Goal: Transaction & Acquisition: Purchase product/service

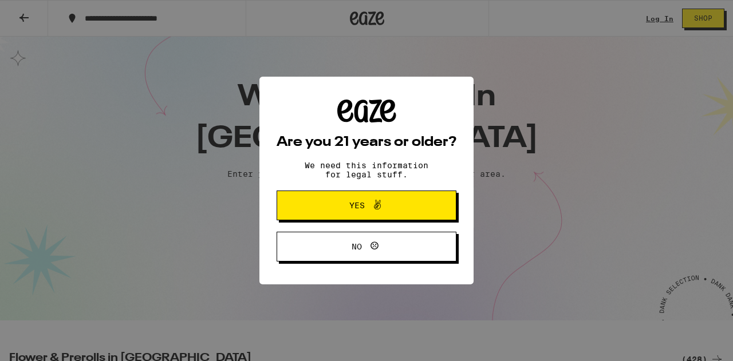
click at [366, 210] on span at bounding box center [374, 205] width 19 height 15
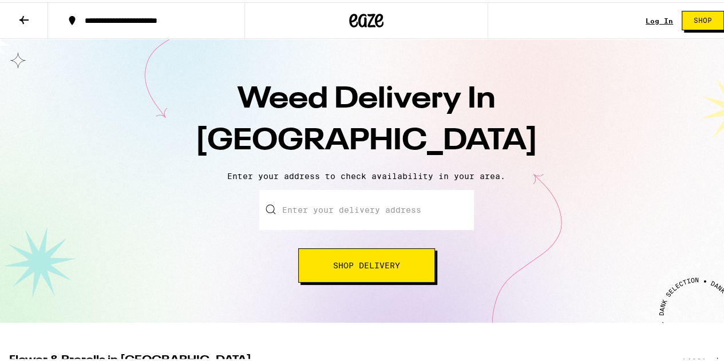
click at [650, 17] on link "Log In" at bounding box center [659, 18] width 27 height 7
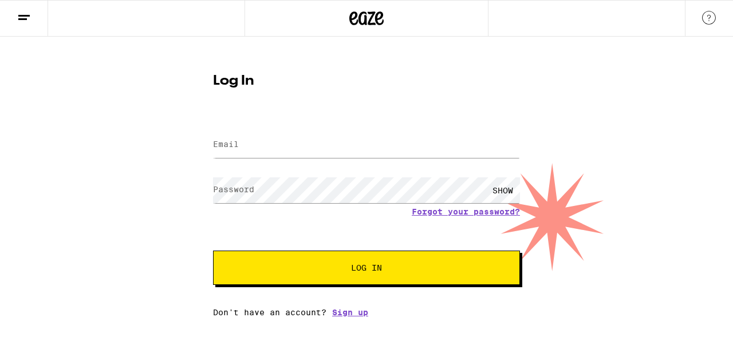
click at [238, 147] on label "Email" at bounding box center [226, 144] width 26 height 9
click at [284, 151] on input "Email" at bounding box center [366, 145] width 307 height 26
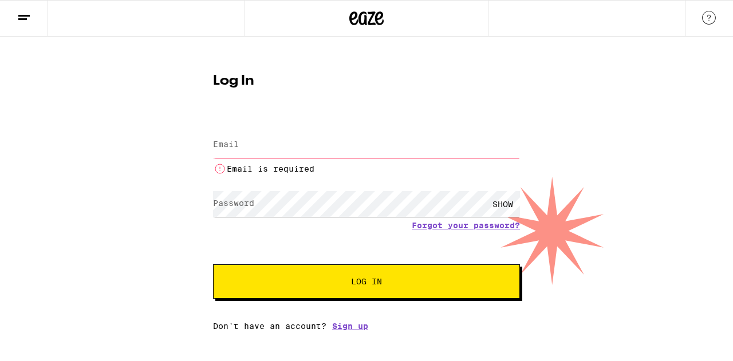
type input "[EMAIL_ADDRESS][DOMAIN_NAME]"
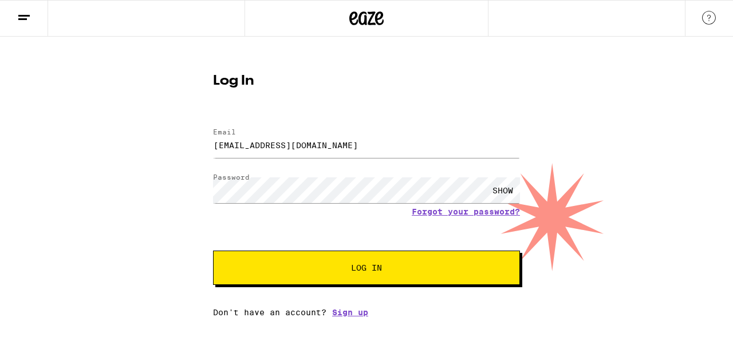
click at [213, 251] on button "Log In" at bounding box center [366, 268] width 307 height 34
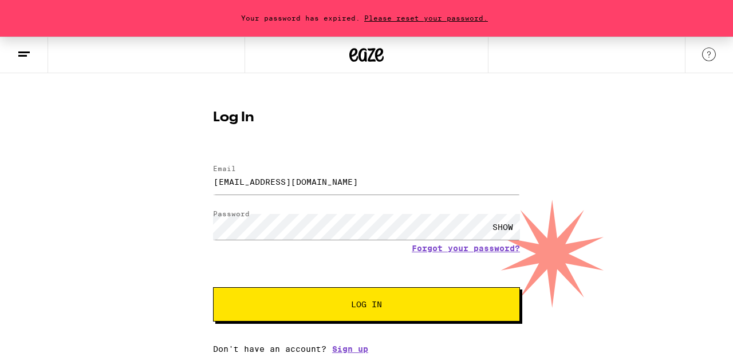
click at [422, 14] on span "Please reset your password." at bounding box center [426, 17] width 132 height 7
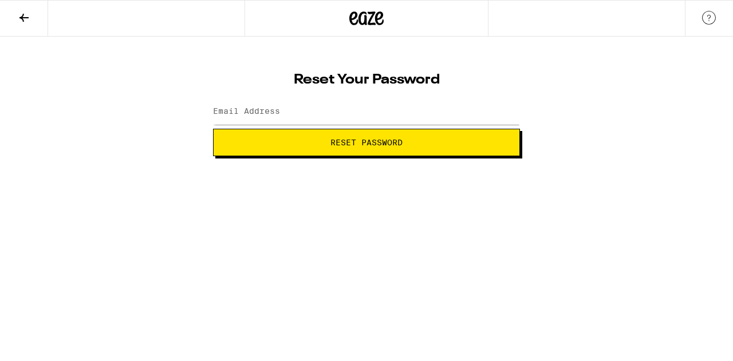
click at [240, 115] on label "Email Address" at bounding box center [246, 110] width 67 height 9
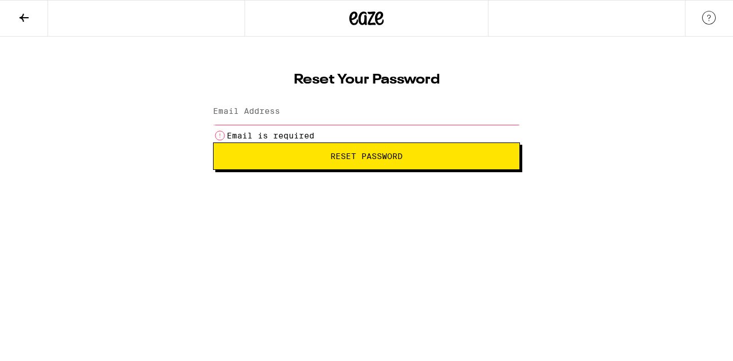
click at [248, 109] on label "Email Address" at bounding box center [246, 110] width 67 height 9
type input "[EMAIL_ADDRESS][DOMAIN_NAME]"
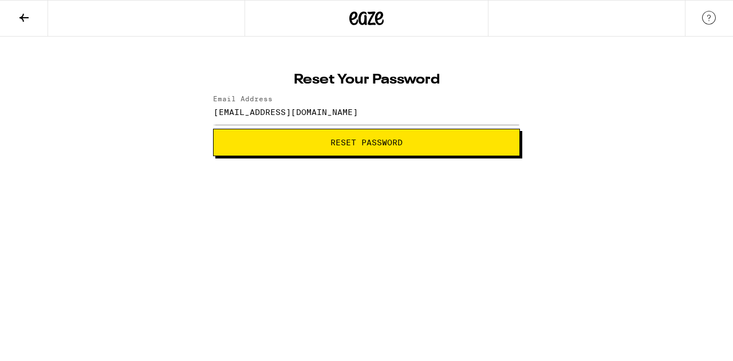
click at [330, 139] on span "Reset Password" at bounding box center [366, 143] width 72 height 8
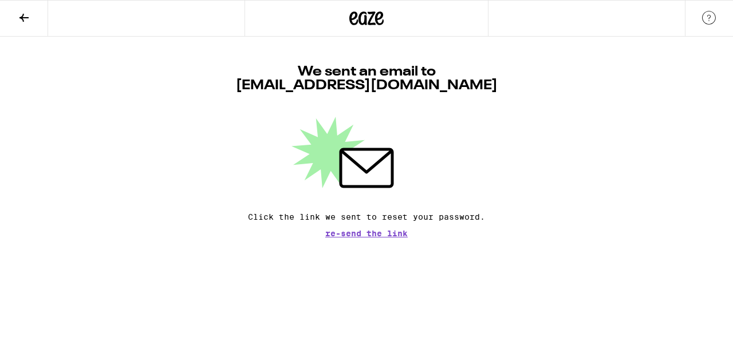
click at [355, 235] on span "Re-send the link" at bounding box center [366, 234] width 82 height 8
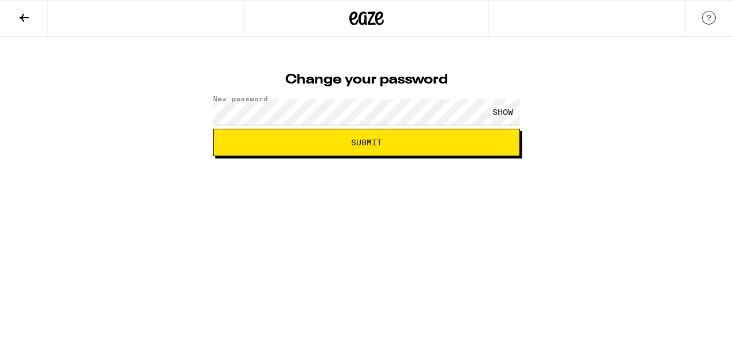
click at [496, 110] on div "SHOW" at bounding box center [502, 112] width 34 height 26
click at [384, 141] on span "Submit" at bounding box center [366, 143] width 287 height 8
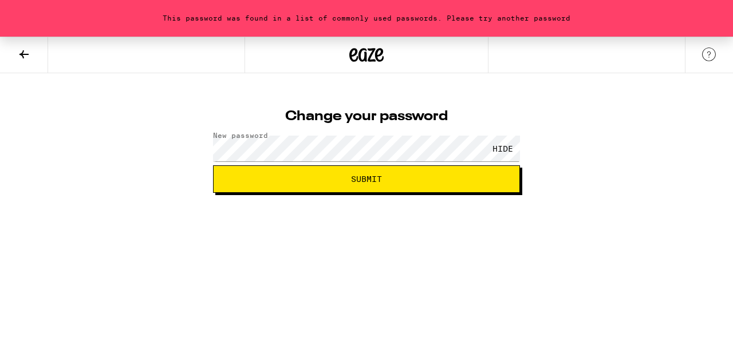
click at [232, 186] on button "Submit" at bounding box center [366, 178] width 307 height 27
click at [252, 185] on button "Submit" at bounding box center [366, 178] width 307 height 27
click at [253, 180] on span "Submit" at bounding box center [366, 179] width 287 height 8
click at [213, 165] on button "Submit" at bounding box center [366, 178] width 307 height 27
click at [256, 183] on span "Submit" at bounding box center [366, 179] width 287 height 8
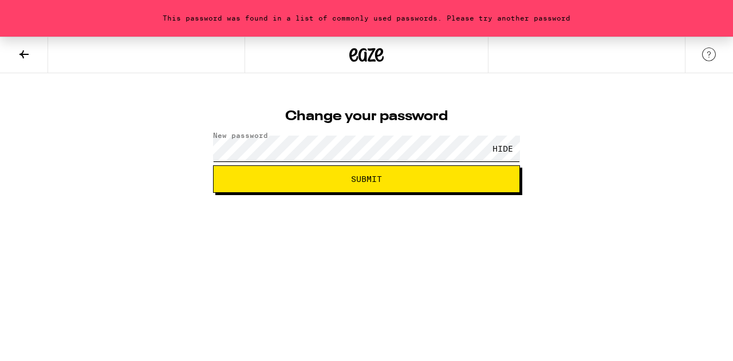
click at [213, 165] on button "Submit" at bounding box center [366, 178] width 307 height 27
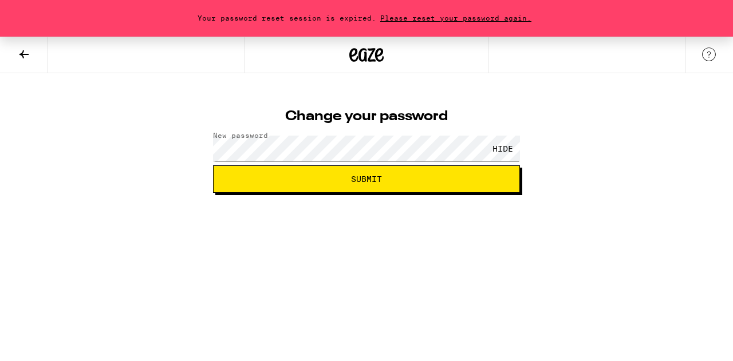
click at [246, 181] on span "Submit" at bounding box center [366, 179] width 287 height 8
click at [237, 178] on span "Submit" at bounding box center [366, 179] width 287 height 8
click at [235, 180] on span "Submit" at bounding box center [366, 179] width 287 height 8
click at [247, 181] on span "Submit" at bounding box center [366, 179] width 287 height 8
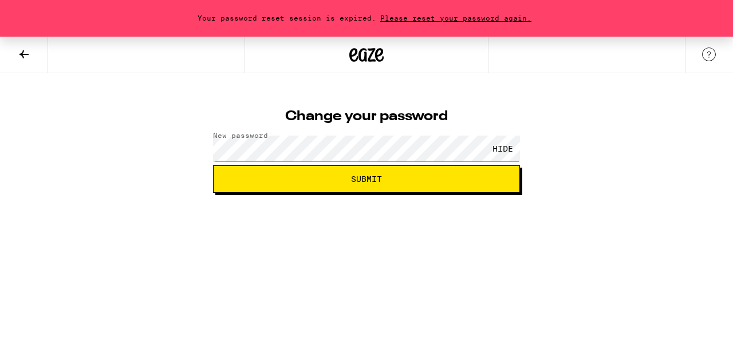
click at [445, 15] on span "Please reset your password again." at bounding box center [455, 17] width 159 height 7
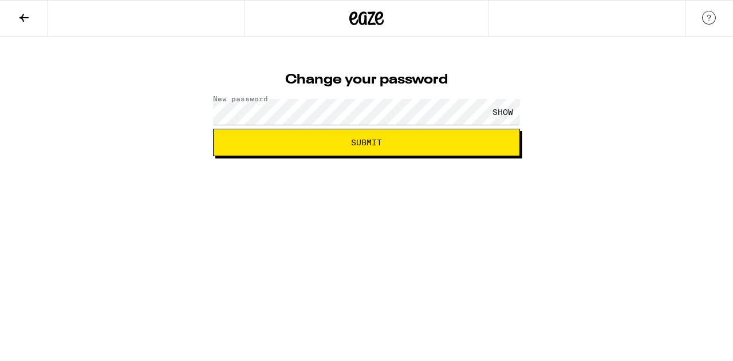
click at [414, 139] on span "Submit" at bounding box center [366, 143] width 287 height 8
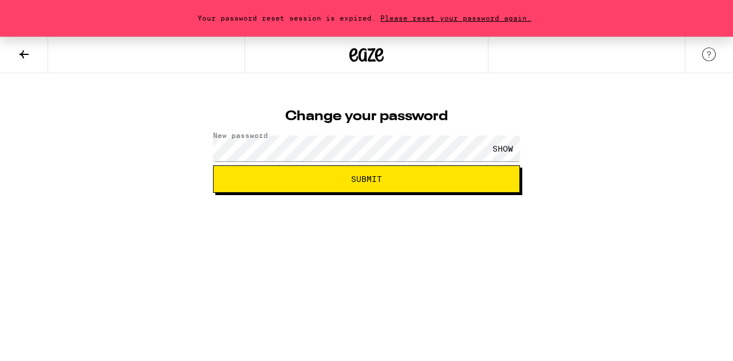
click at [500, 153] on div "SHOW" at bounding box center [502, 149] width 34 height 26
click at [453, 15] on span "Please reset your password again." at bounding box center [455, 17] width 159 height 7
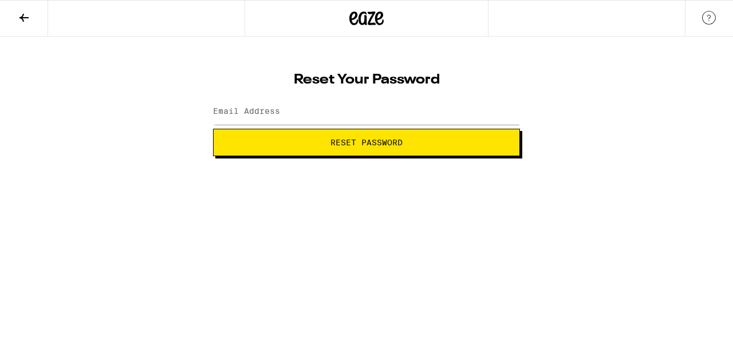
click at [528, 89] on div "Reset Your Password Email Address Reset Password" at bounding box center [366, 110] width 330 height 91
click at [312, 109] on input "Email Address" at bounding box center [366, 112] width 307 height 26
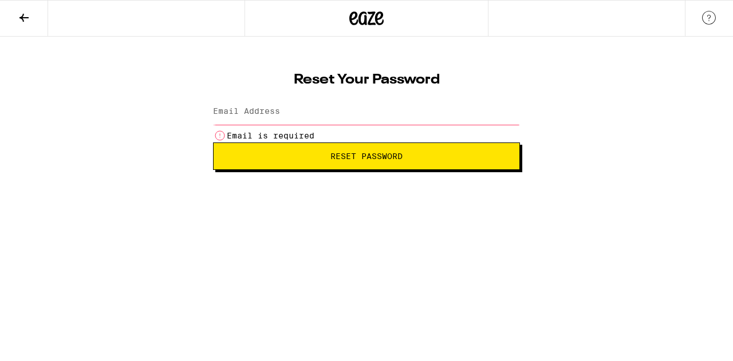
type input "[EMAIL_ADDRESS][DOMAIN_NAME]"
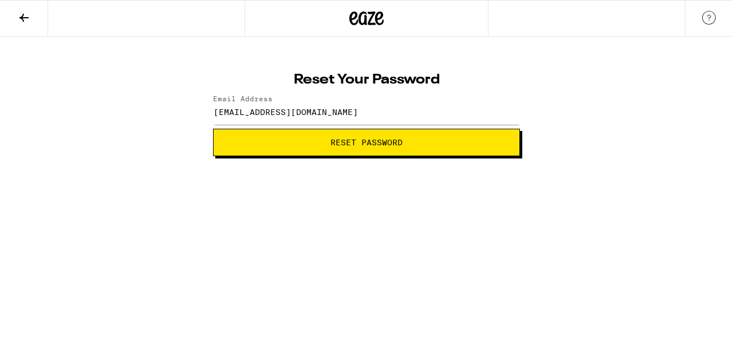
click at [322, 139] on span "Reset Password" at bounding box center [366, 143] width 287 height 8
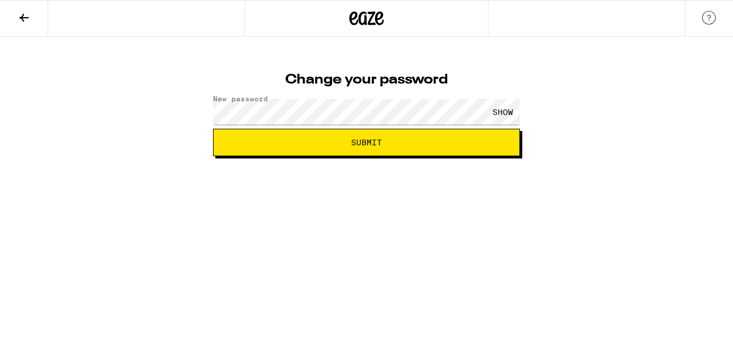
click at [235, 140] on span "Submit" at bounding box center [366, 143] width 287 height 8
click at [503, 108] on div "SHOW" at bounding box center [502, 112] width 34 height 26
click at [235, 141] on span "Submit" at bounding box center [366, 143] width 287 height 8
click at [232, 155] on button "Submit" at bounding box center [366, 142] width 307 height 27
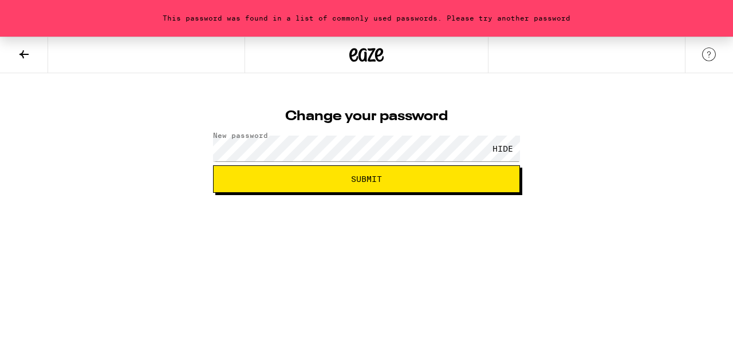
click at [234, 181] on span "Submit" at bounding box center [366, 179] width 287 height 8
click at [248, 178] on span "Submit" at bounding box center [366, 179] width 287 height 8
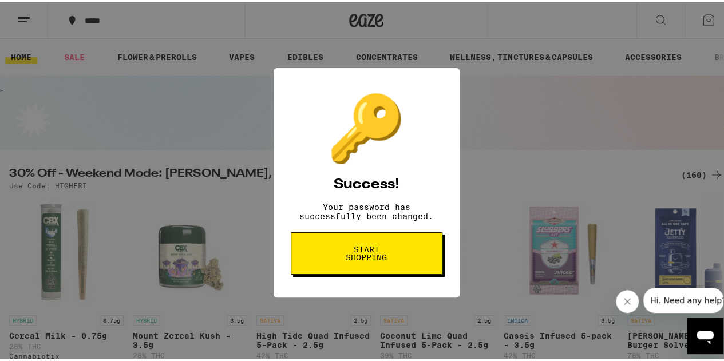
click at [364, 259] on span "Start shopping" at bounding box center [366, 251] width 59 height 16
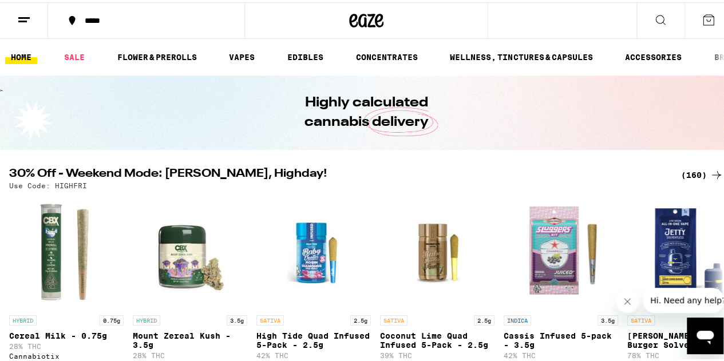
click at [23, 15] on line at bounding box center [23, 15] width 11 height 0
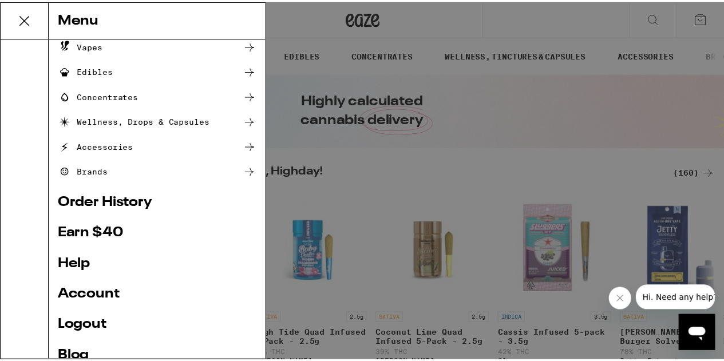
scroll to position [108, 0]
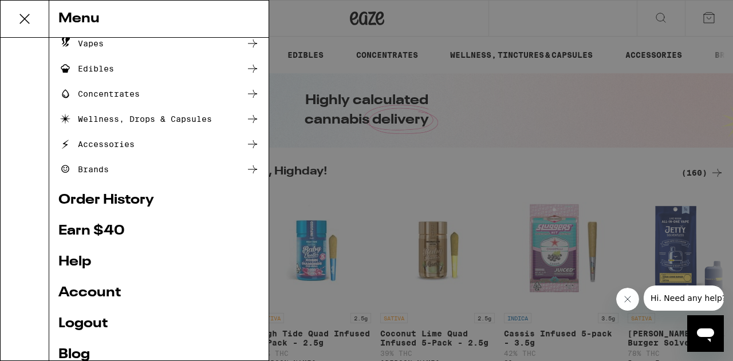
click at [100, 292] on link "Account" at bounding box center [158, 293] width 201 height 14
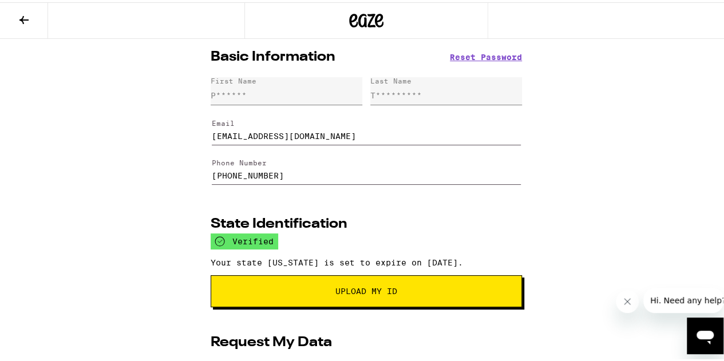
click at [18, 17] on icon at bounding box center [24, 18] width 14 height 14
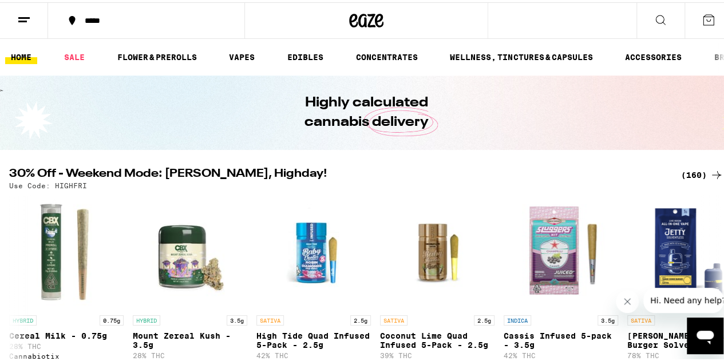
click at [26, 19] on line at bounding box center [22, 19] width 9 height 0
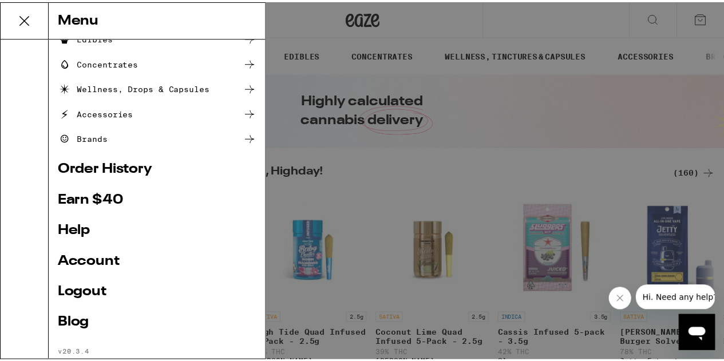
scroll to position [140, 0]
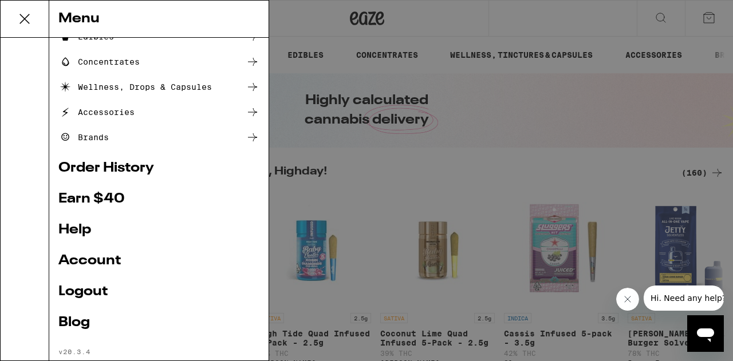
click at [97, 258] on link "Account" at bounding box center [158, 261] width 201 height 14
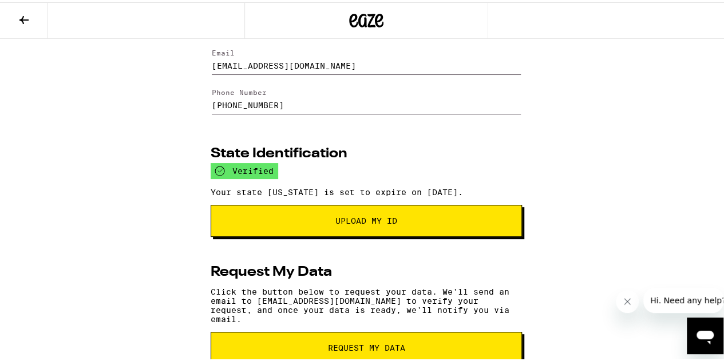
scroll to position [87, 0]
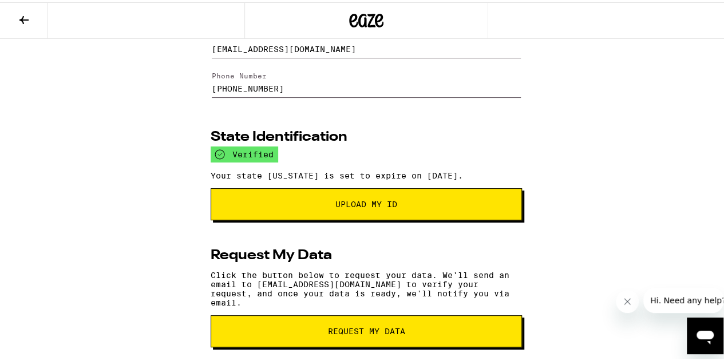
click at [356, 206] on span "Upload My ID" at bounding box center [366, 202] width 62 height 8
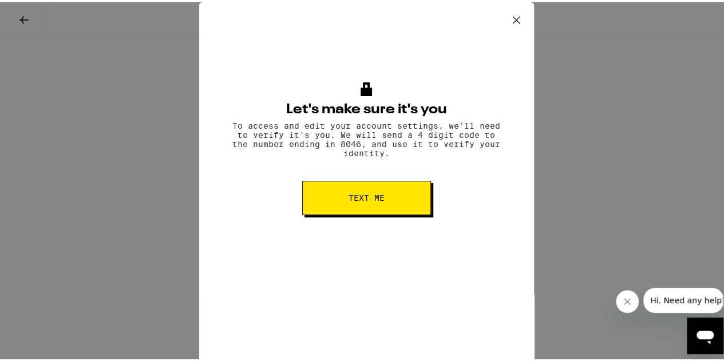
click at [356, 209] on button "Text me" at bounding box center [366, 196] width 129 height 34
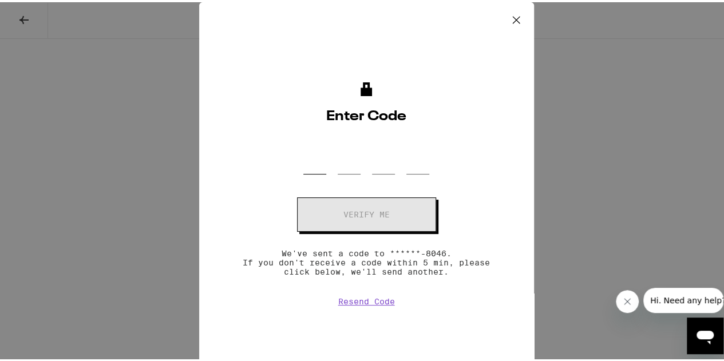
click at [306, 155] on input "OTP Code" at bounding box center [314, 156] width 23 height 34
type input "3"
type input "9"
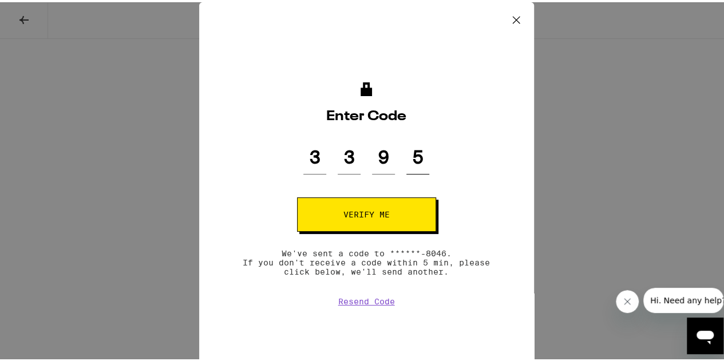
type input "5"
click at [353, 209] on span "Verify me" at bounding box center [366, 212] width 46 height 8
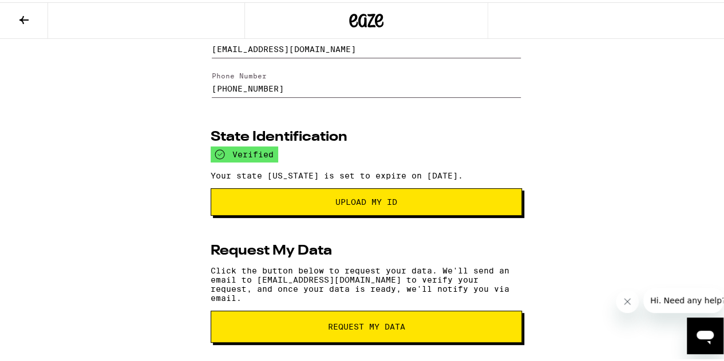
click at [446, 212] on button "Upload my ID" at bounding box center [366, 199] width 311 height 27
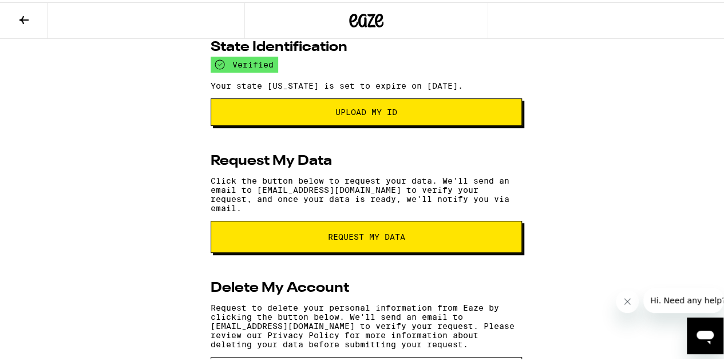
scroll to position [177, 0]
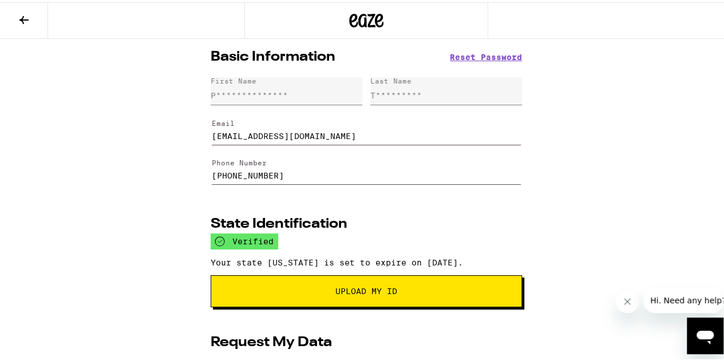
click at [35, 20] on button at bounding box center [24, 19] width 48 height 36
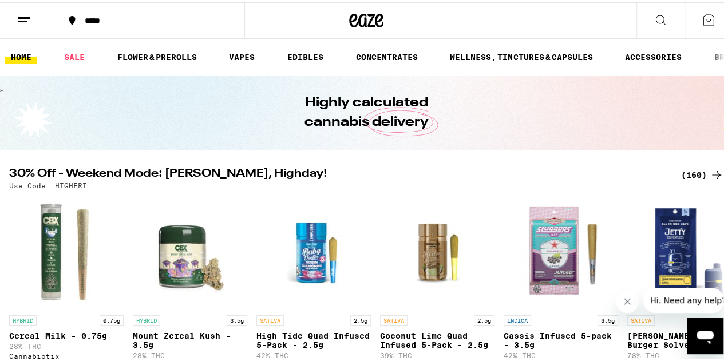
click at [97, 19] on div "*****" at bounding box center [152, 18] width 147 height 8
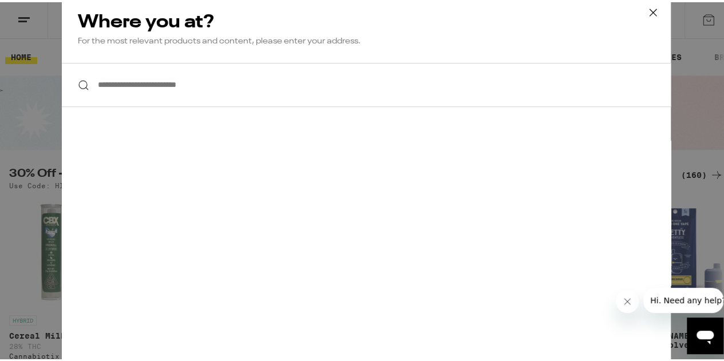
click at [155, 92] on input "**********" at bounding box center [366, 83] width 609 height 44
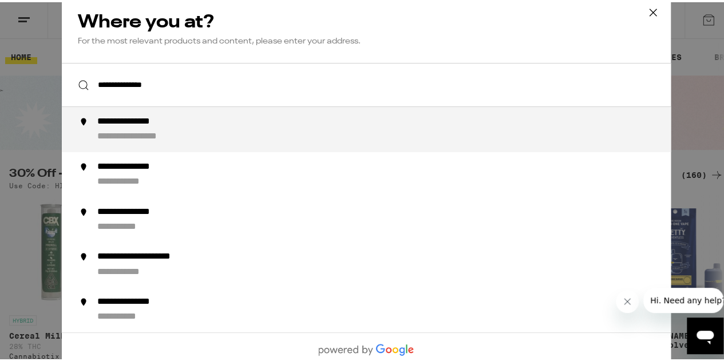
click at [126, 126] on div "**********" at bounding box center [141, 120] width 89 height 12
type input "**********"
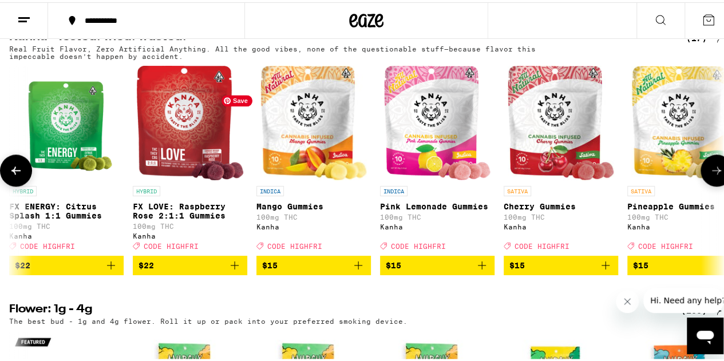
scroll to position [0, 44]
